Goal: Check status: Check status

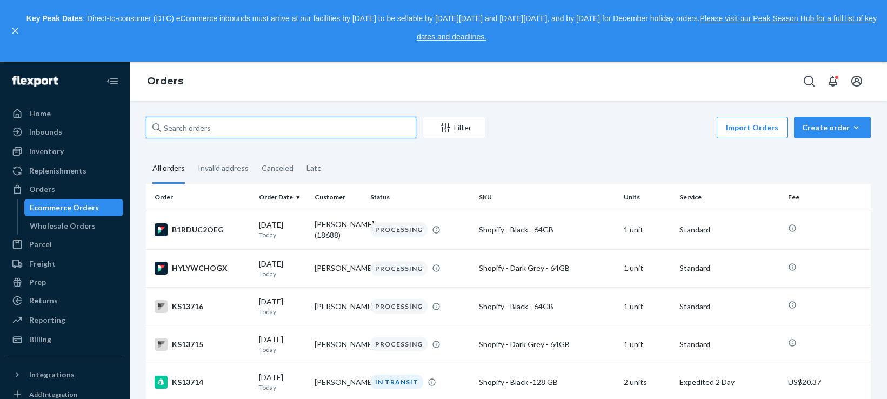
click at [305, 126] on input "text" at bounding box center [281, 128] width 270 height 22
paste input "13259979"
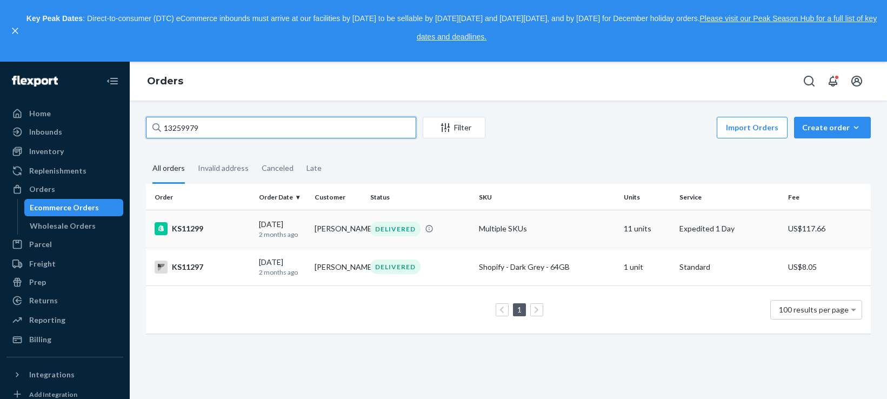
type input "13259979"
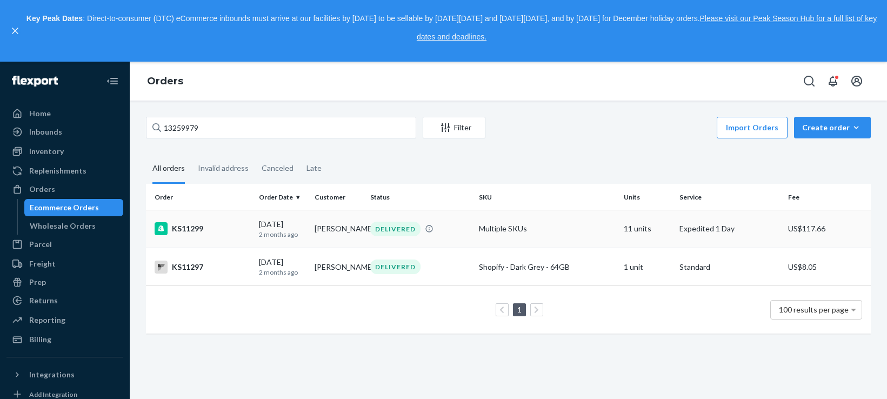
click at [190, 233] on div "KS11299" at bounding box center [203, 228] width 96 height 13
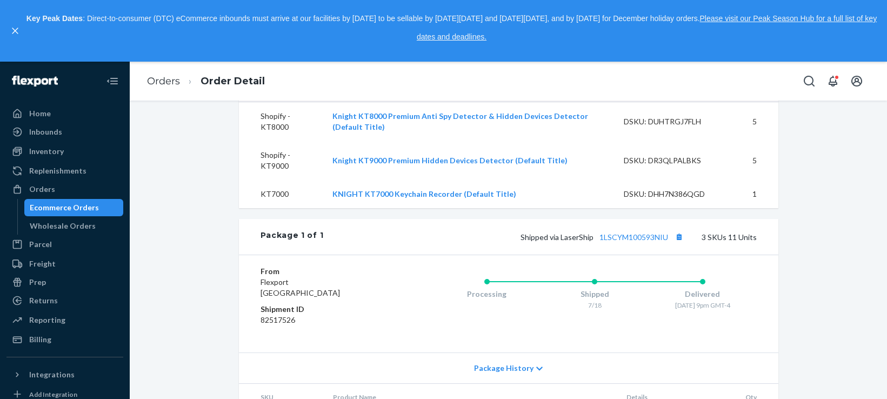
scroll to position [541, 0]
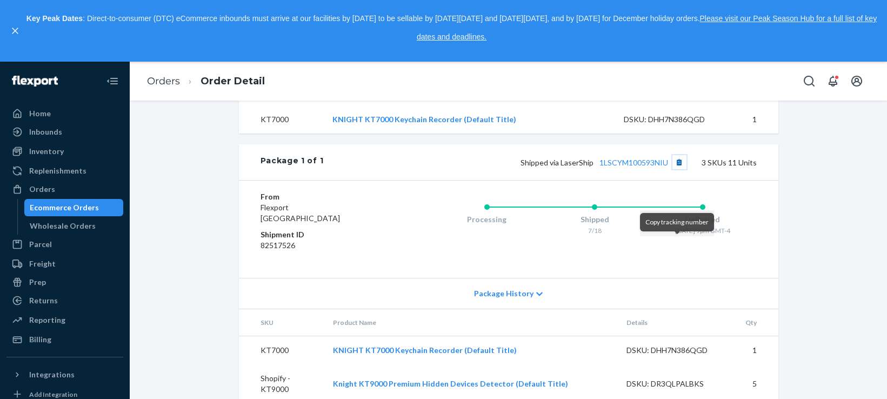
click at [678, 169] on button "Copy tracking number" at bounding box center [679, 162] width 14 height 14
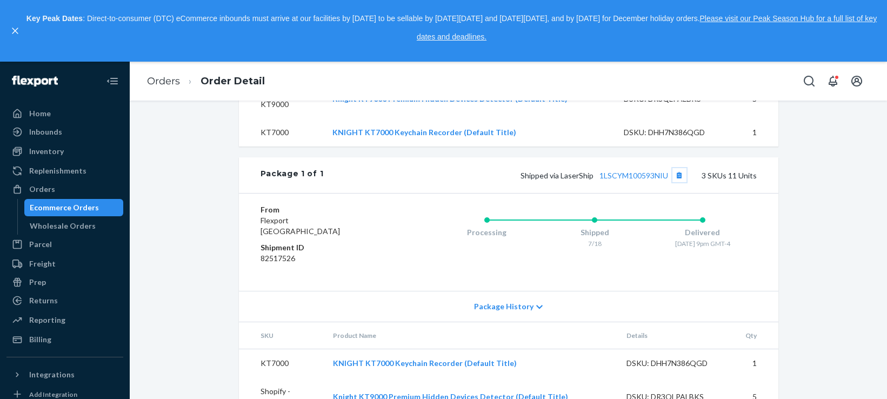
scroll to position [528, 0]
click at [616, 182] on div "Shipped via LaserShip 1LSCYM100593NIU 3 SKUs 11 Units" at bounding box center [539, 175] width 433 height 14
click at [619, 179] on link "1LSCYM100593NIU" at bounding box center [633, 174] width 69 height 9
